Goal: Find specific page/section: Find specific page/section

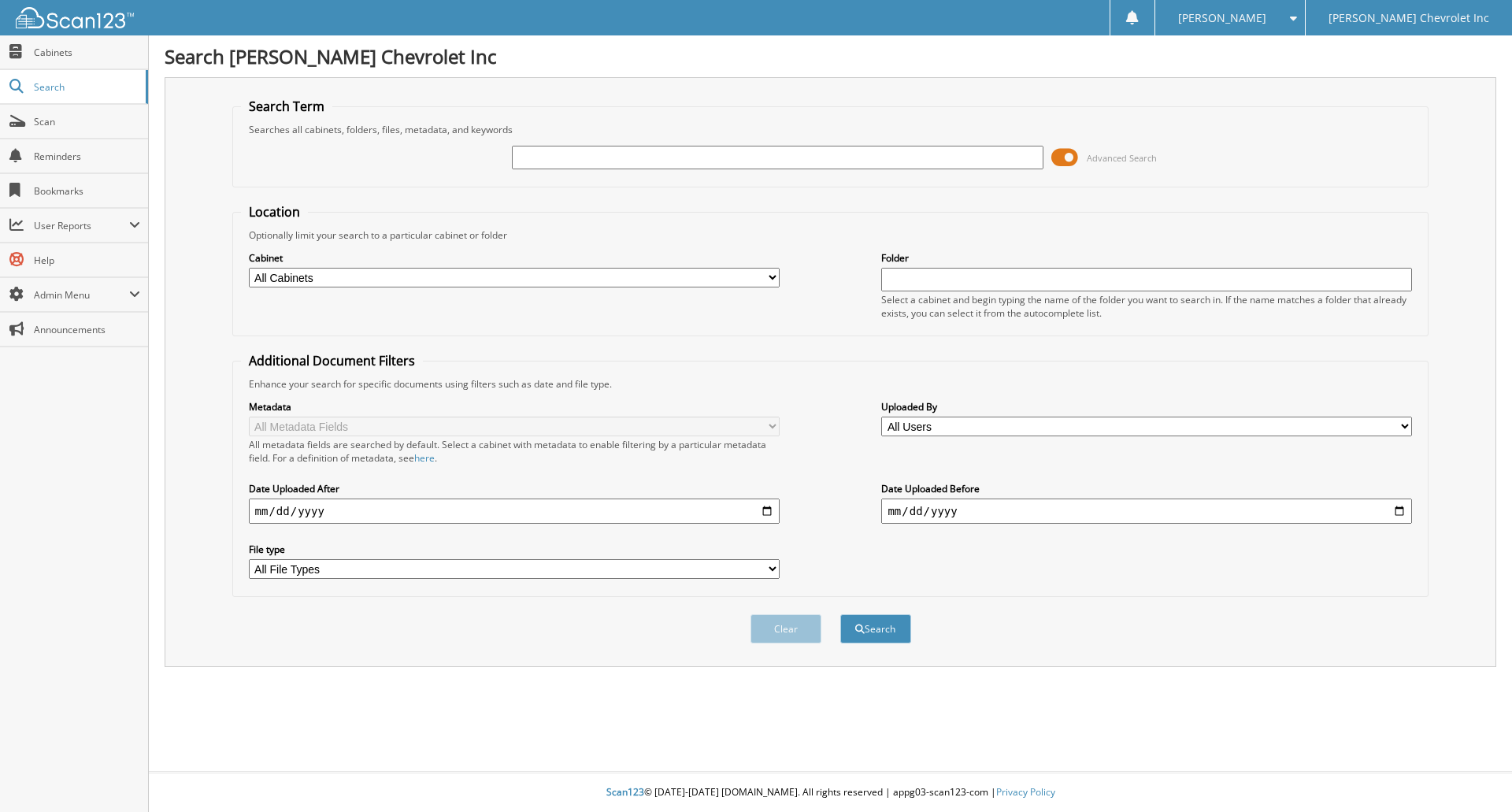
click at [655, 160] on input "text" at bounding box center [777, 157] width 531 height 24
paste input "[PERSON_NAME]"
type input "[PERSON_NAME]"
click at [840, 614] on button "Search" at bounding box center [876, 628] width 71 height 29
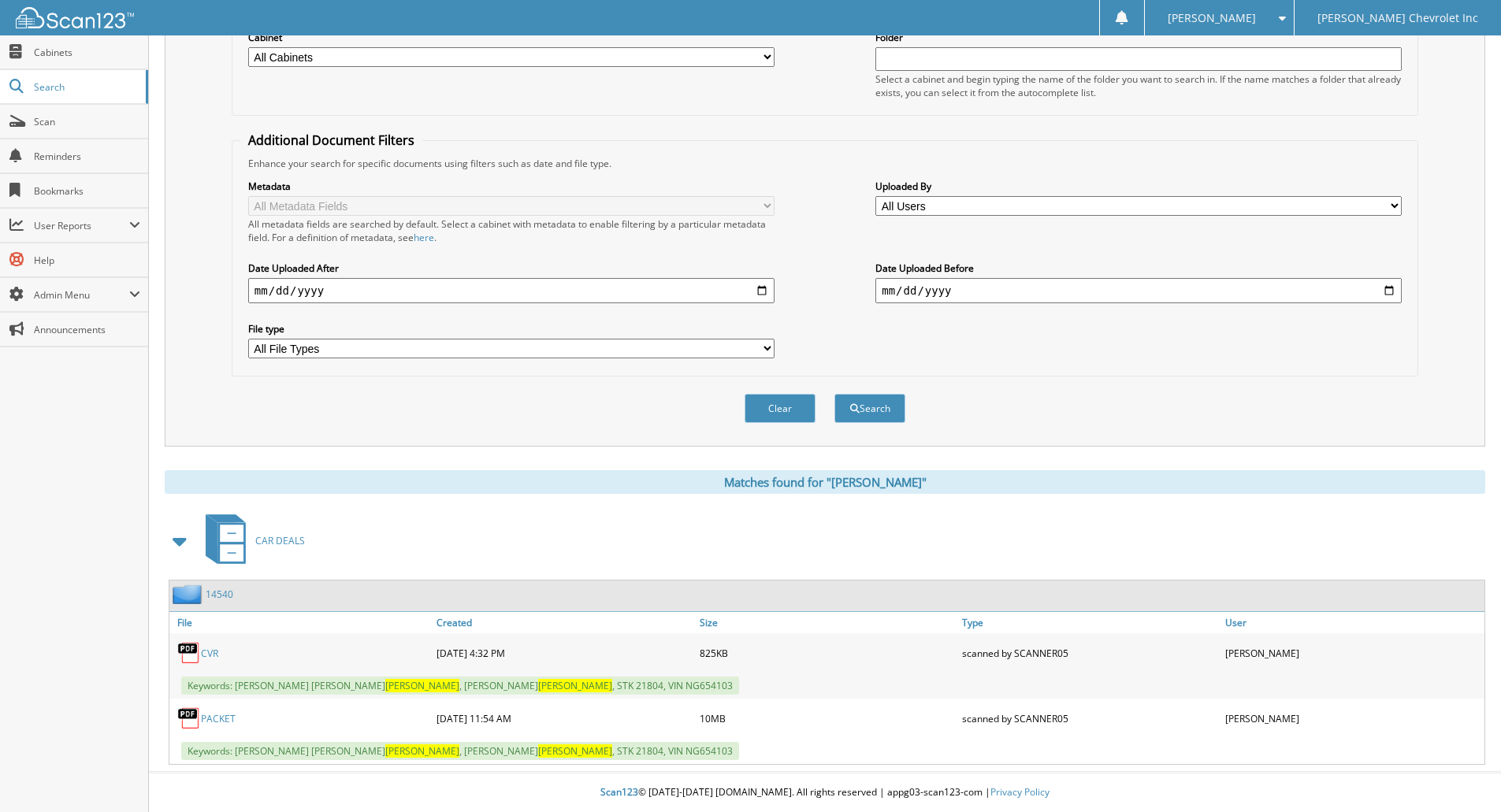
scroll to position [221, 0]
click at [215, 721] on link "PACKET" at bounding box center [218, 718] width 35 height 13
